Goal: Obtain resource: Obtain resource

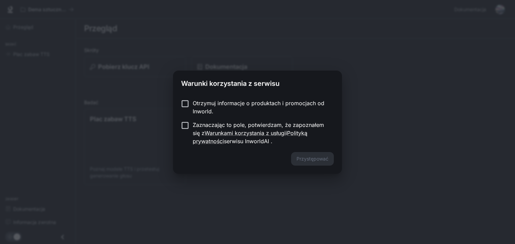
click at [239, 106] on font "Otrzymuj informacje o produktach i promocjach od Inworld." at bounding box center [259, 107] width 132 height 15
click at [215, 122] on font "Zaznaczając to pole, potwierdzam, że zapoznałem się z" at bounding box center [258, 128] width 131 height 15
click at [323, 166] on div "Przystępować" at bounding box center [257, 163] width 169 height 22
click at [315, 160] on font "Przystępować" at bounding box center [313, 159] width 32 height 6
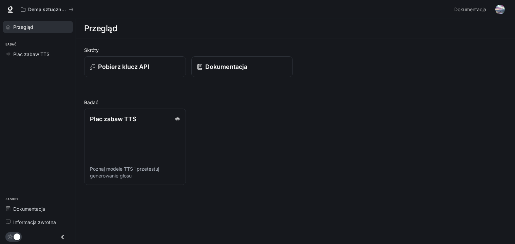
click at [46, 31] on link "Przegląd" at bounding box center [38, 27] width 70 height 12
click at [132, 72] on button "Pobierz klucz API" at bounding box center [135, 66] width 102 height 21
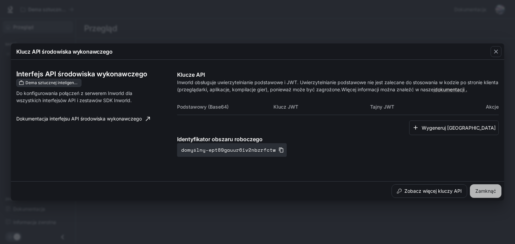
click at [492, 189] on font "Zamknąć" at bounding box center [485, 191] width 21 height 6
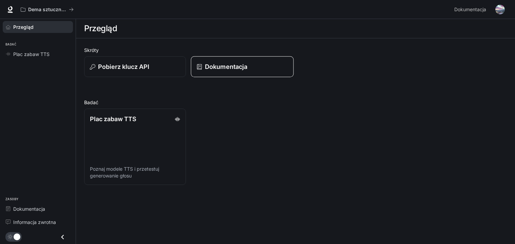
click at [248, 65] on div "Dokumentacja" at bounding box center [241, 66] width 91 height 9
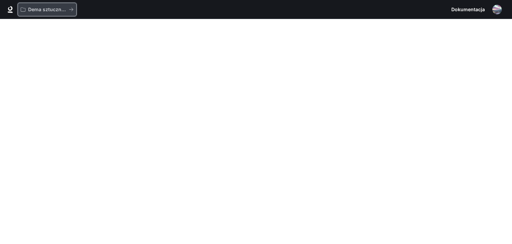
click at [49, 12] on p "Dema sztucznej inteligencji w świecie gry" at bounding box center [47, 10] width 38 height 6
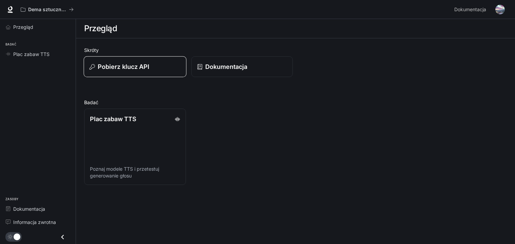
click at [150, 73] on button "Pobierz klucz API" at bounding box center [135, 66] width 102 height 21
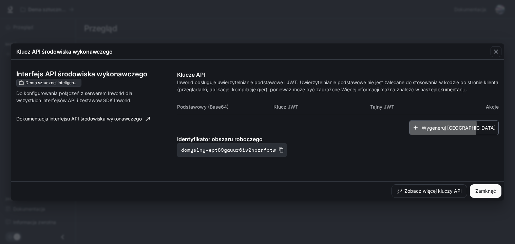
click at [442, 125] on button "Wygeneruj [GEOGRAPHIC_DATA]" at bounding box center [454, 127] width 90 height 15
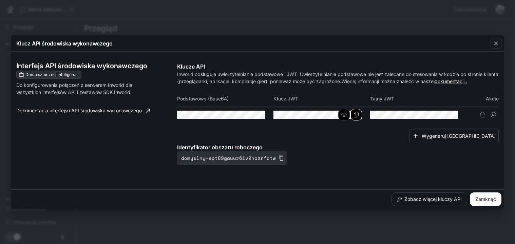
click at [355, 113] on icon "Kopiuj klucz" at bounding box center [356, 114] width 5 height 5
